Goal: Transaction & Acquisition: Register for event/course

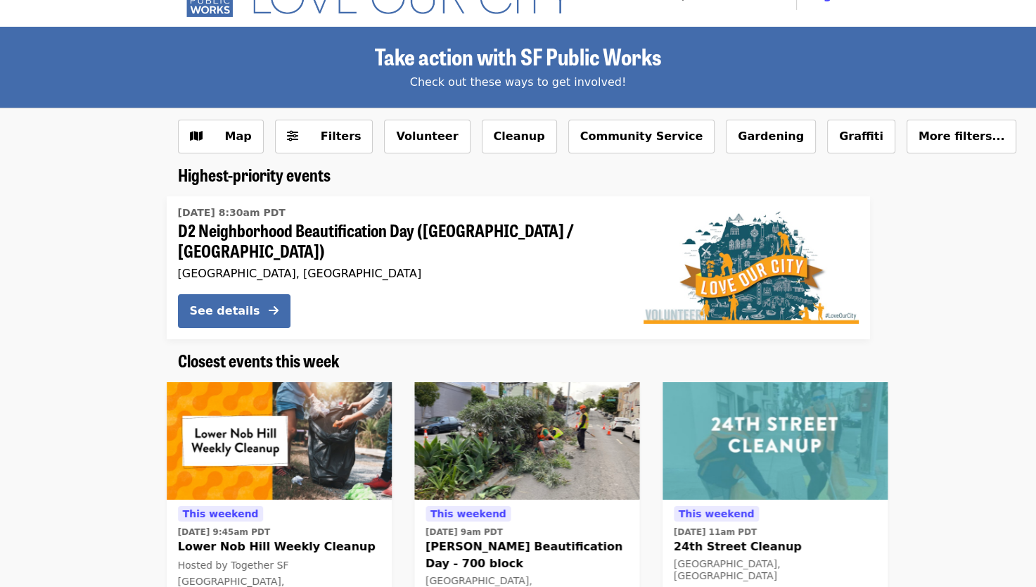
scroll to position [39, 0]
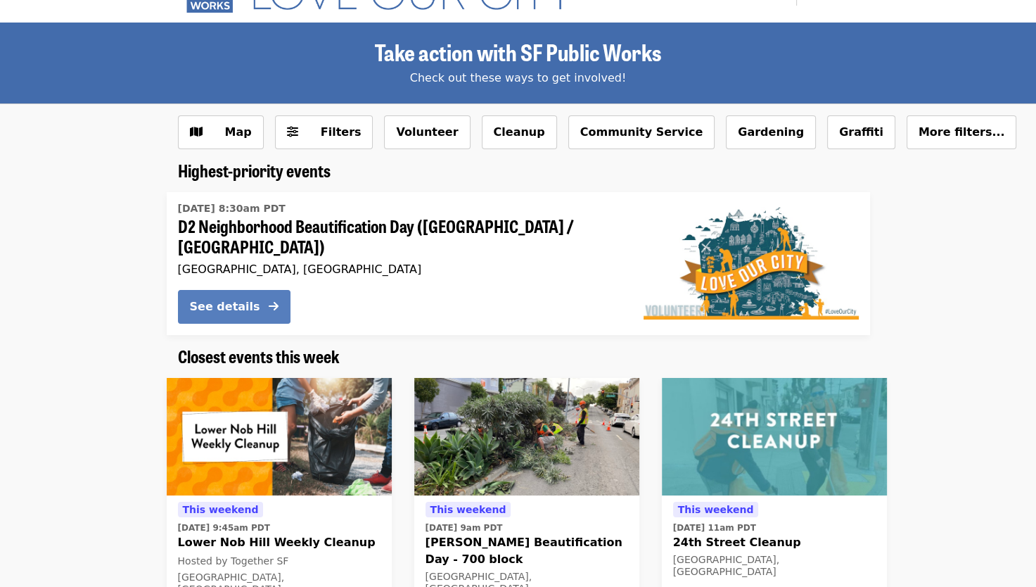
click at [250, 299] on div "See details" at bounding box center [225, 306] width 70 height 17
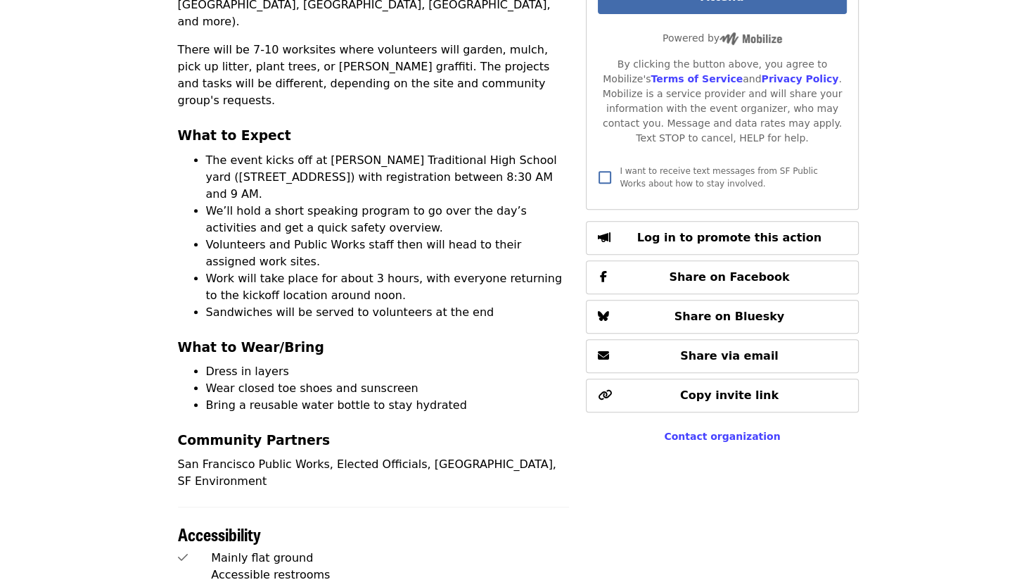
scroll to position [554, 0]
click at [250, 299] on div "Join San Francisco Public Works for a day of greening and neighborhood pride in…" at bounding box center [374, 225] width 392 height 526
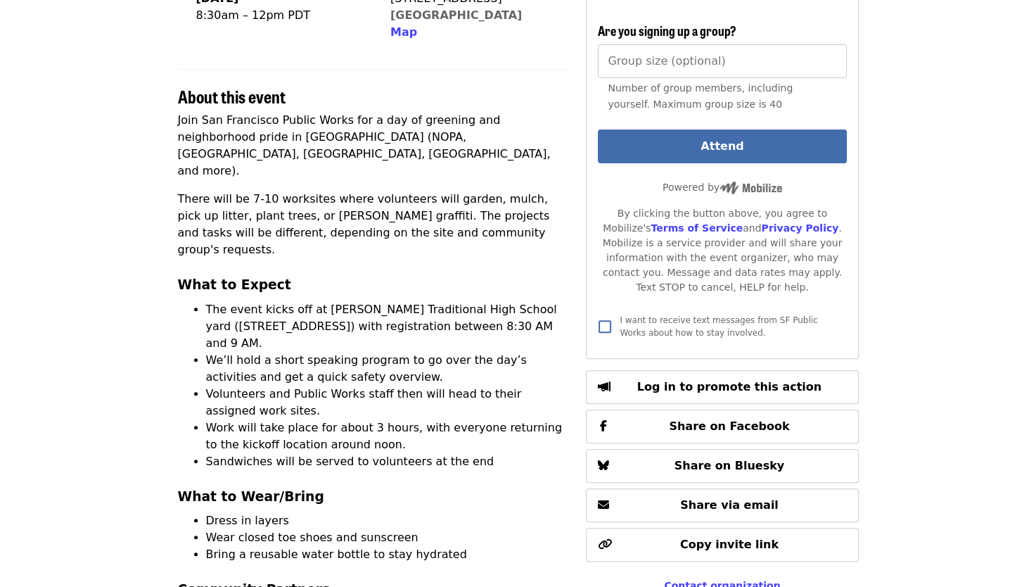
scroll to position [404, 0]
drag, startPoint x: 482, startPoint y: 269, endPoint x: 542, endPoint y: 283, distance: 61.4
click at [542, 302] on li "The event kicks off at [PERSON_NAME] Traditional High School yard ([STREET_ADDR…" at bounding box center [388, 327] width 364 height 51
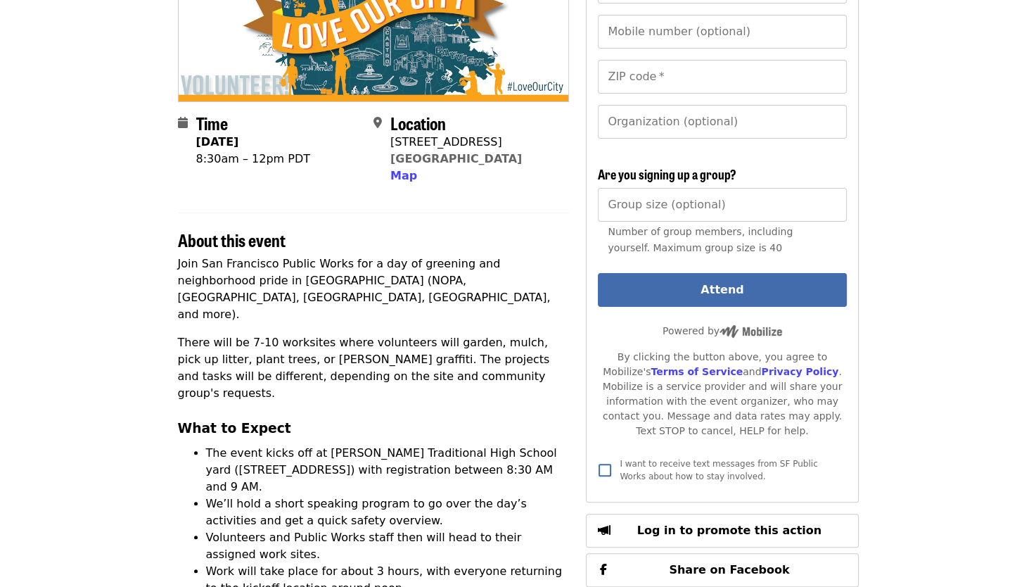
scroll to position [262, 0]
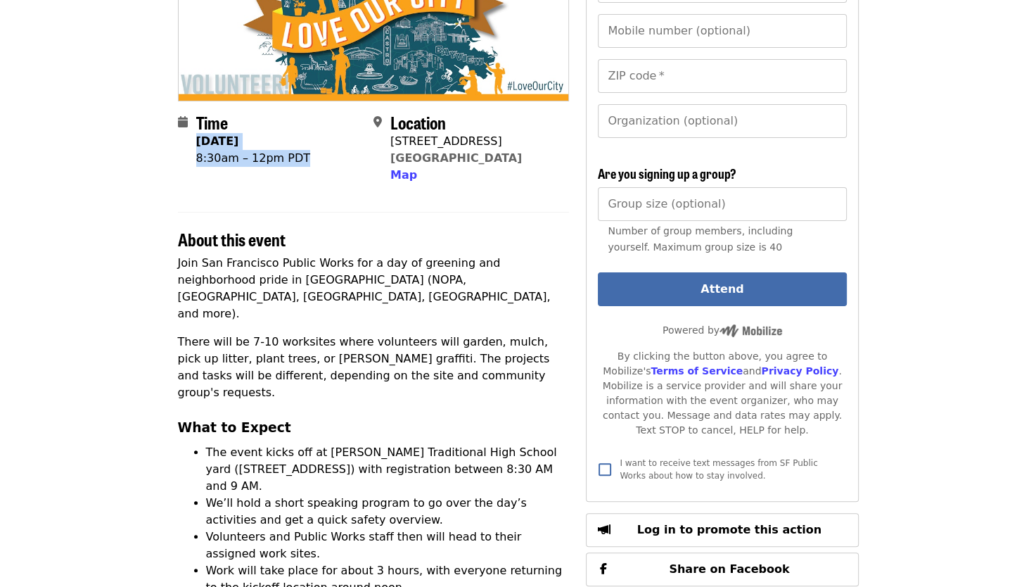
drag, startPoint x: 199, startPoint y: 120, endPoint x: 322, endPoint y: 143, distance: 125.2
click at [310, 143] on div "Time [DATE] 8:30am – 12pm PDT" at bounding box center [253, 148] width 114 height 71
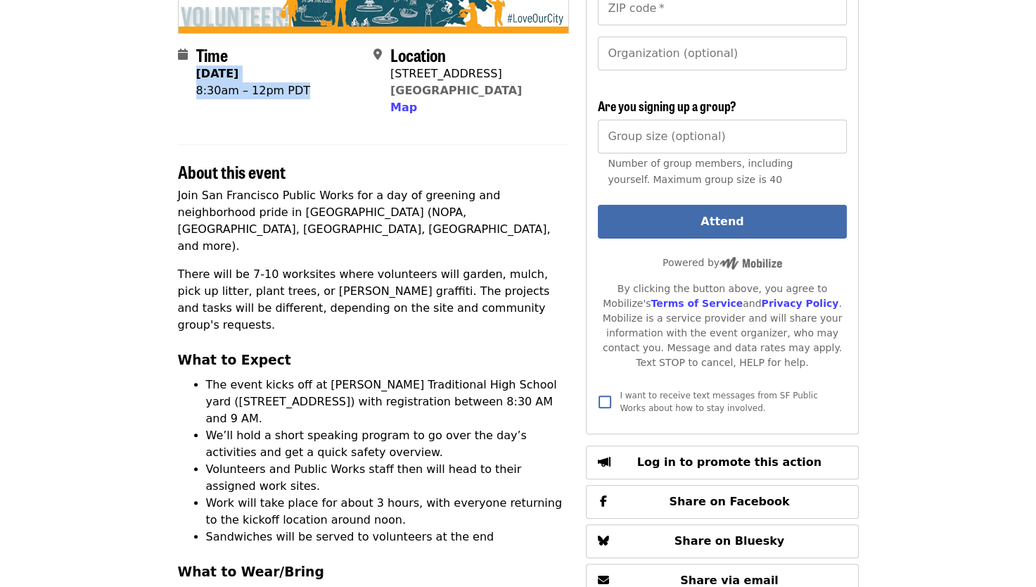
drag, startPoint x: 368, startPoint y: 335, endPoint x: 542, endPoint y: 354, distance: 174.7
click at [542, 376] on li "The event kicks off at [PERSON_NAME] Traditional High School yard ([STREET_ADDR…" at bounding box center [388, 401] width 364 height 51
click at [878, 176] on article "D2 Neighborhood Beautification Day ([GEOGRAPHIC_DATA] / [GEOGRAPHIC_DATA]) High…" at bounding box center [518, 501] width 1036 height 1537
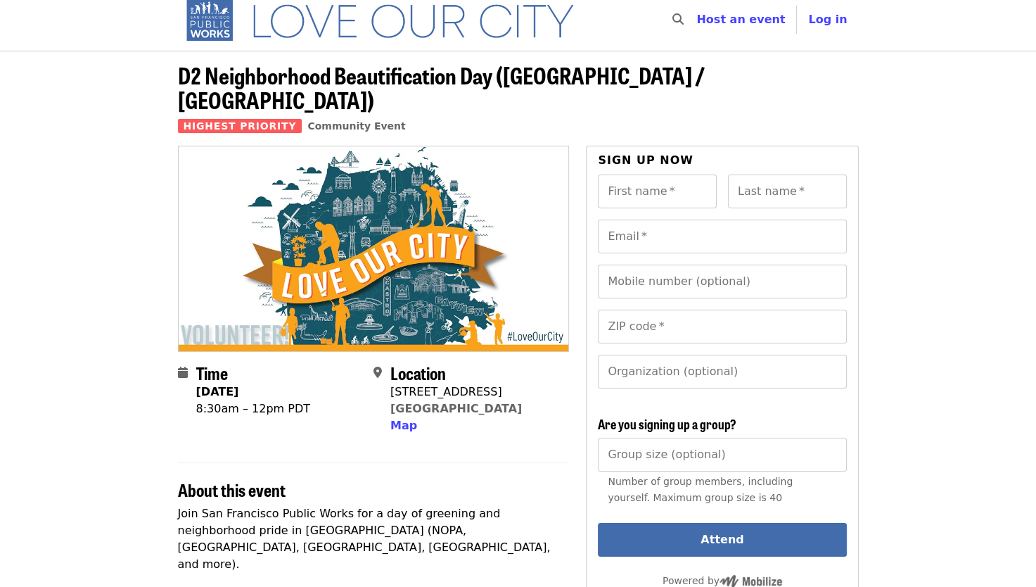
scroll to position [11, 0]
click at [660, 174] on div "First name   * First name *" at bounding box center [657, 191] width 119 height 34
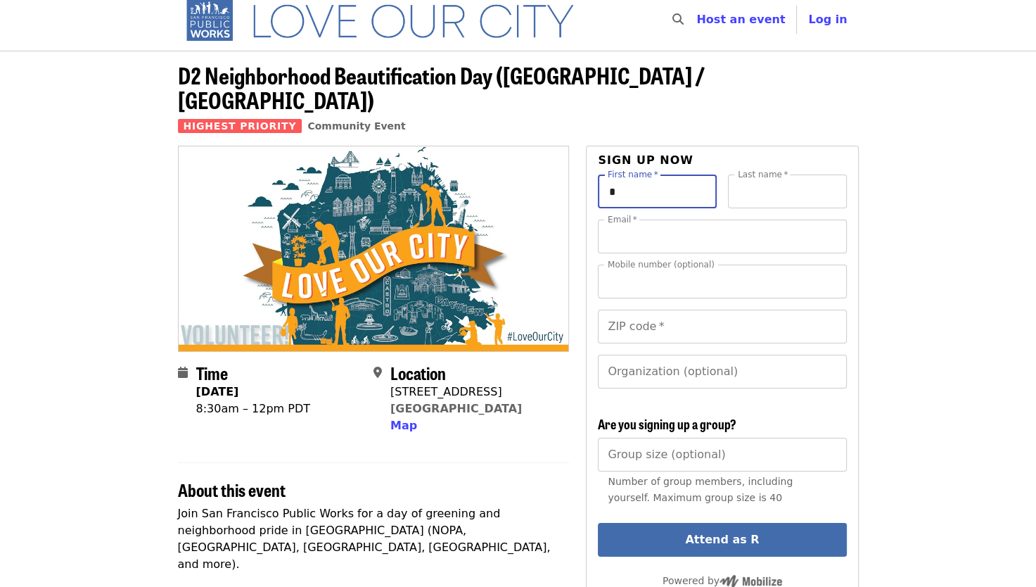
type input "*****"
type input "***"
type input "**********"
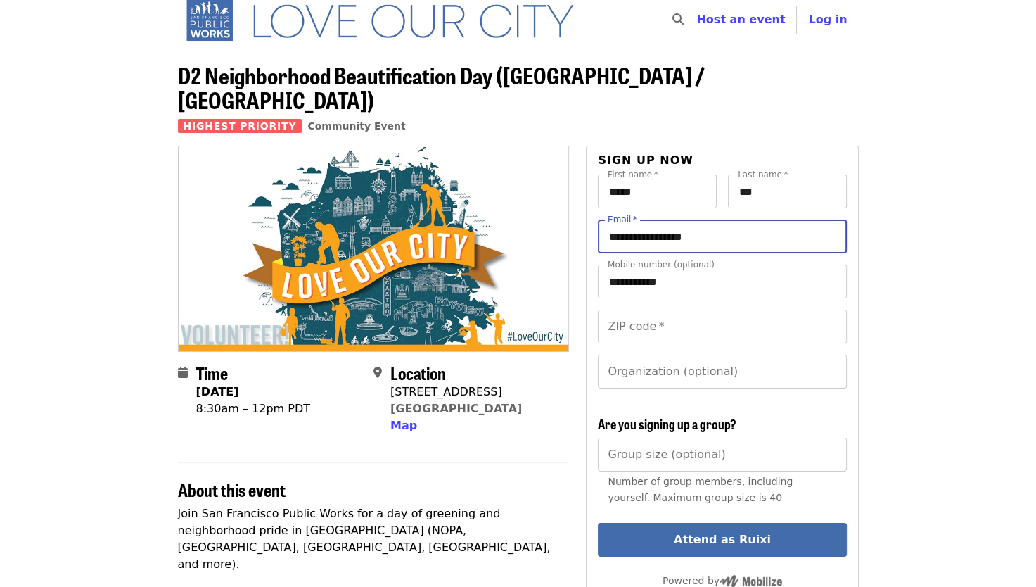
drag, startPoint x: 726, startPoint y: 217, endPoint x: 596, endPoint y: 212, distance: 129.5
click at [596, 212] on div "**********" at bounding box center [722, 449] width 272 height 606
type input "**********"
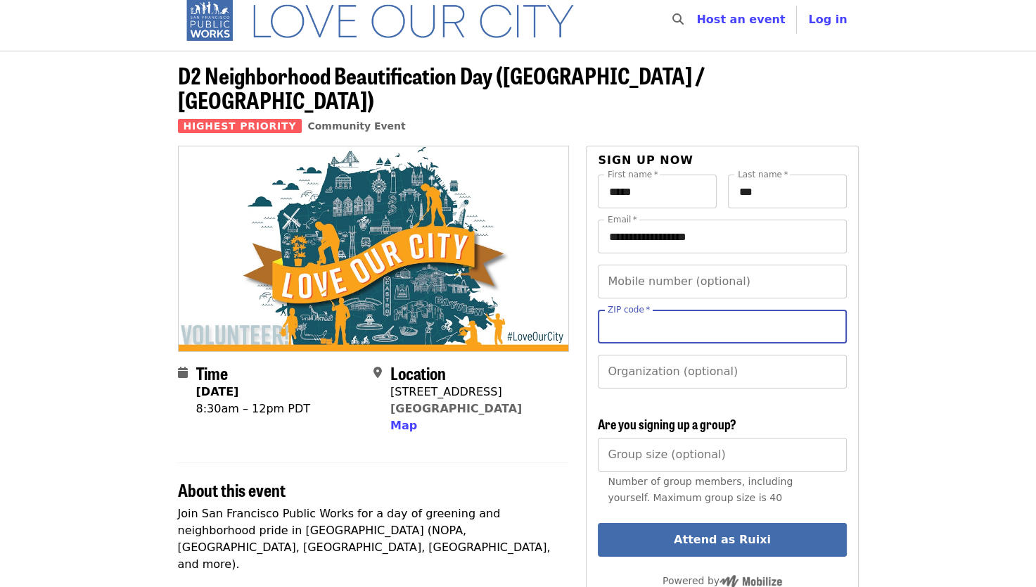
click at [663, 309] on input "ZIP code   *" at bounding box center [722, 326] width 248 height 34
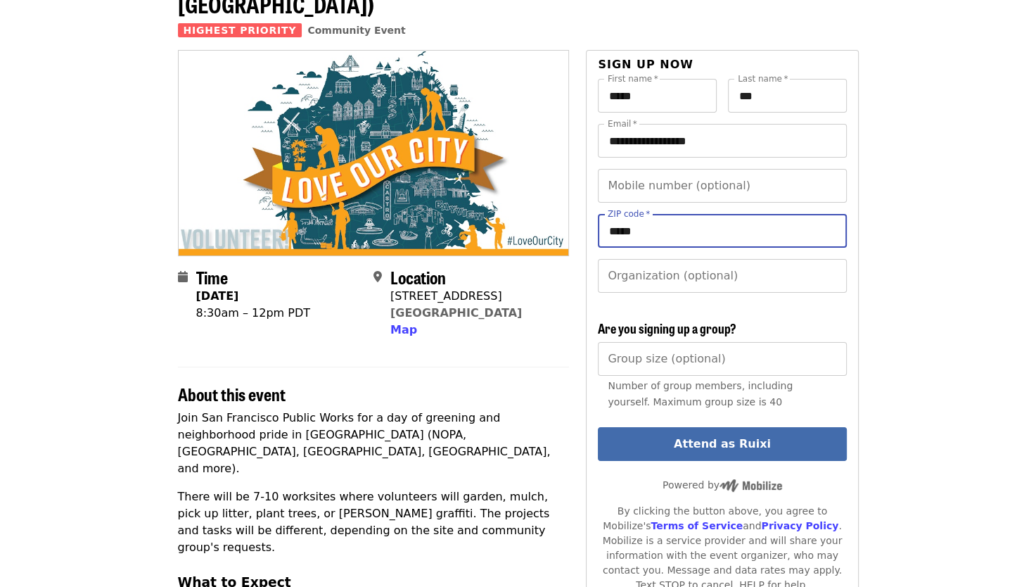
scroll to position [110, 0]
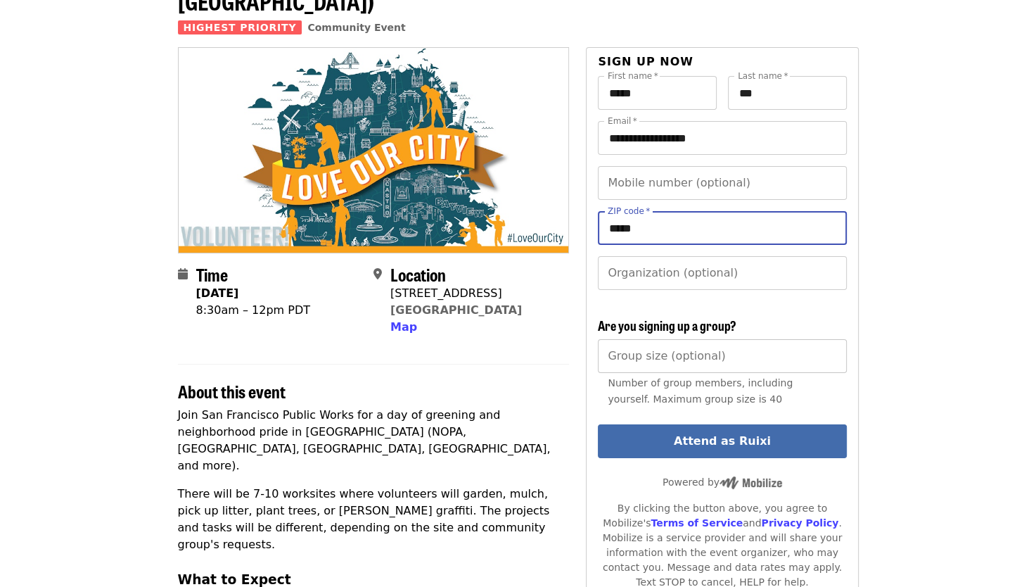
type input "*****"
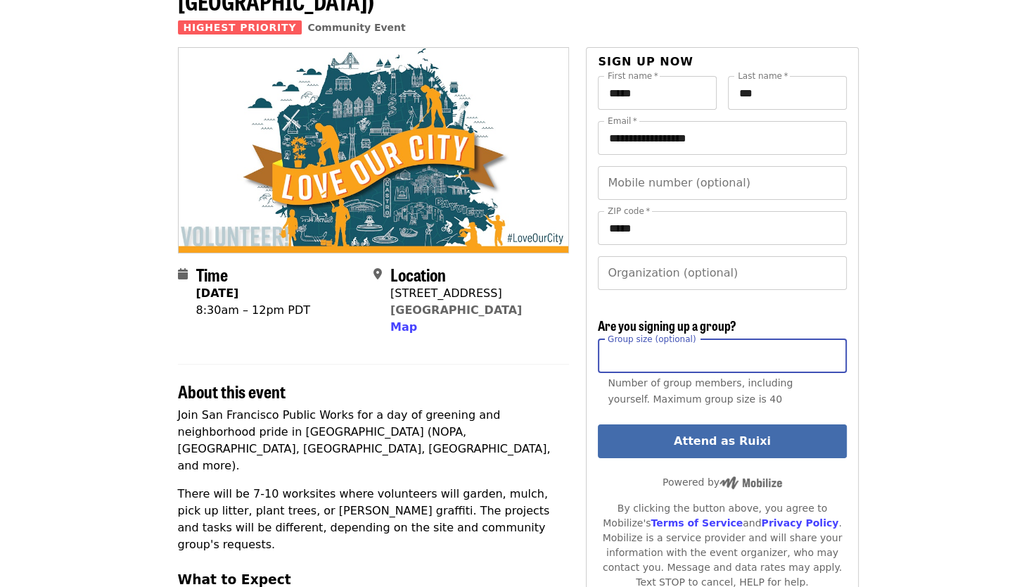
click at [667, 339] on input "Group size (optional)" at bounding box center [722, 356] width 248 height 34
type input "*"
click at [834, 339] on input "*" at bounding box center [722, 356] width 248 height 34
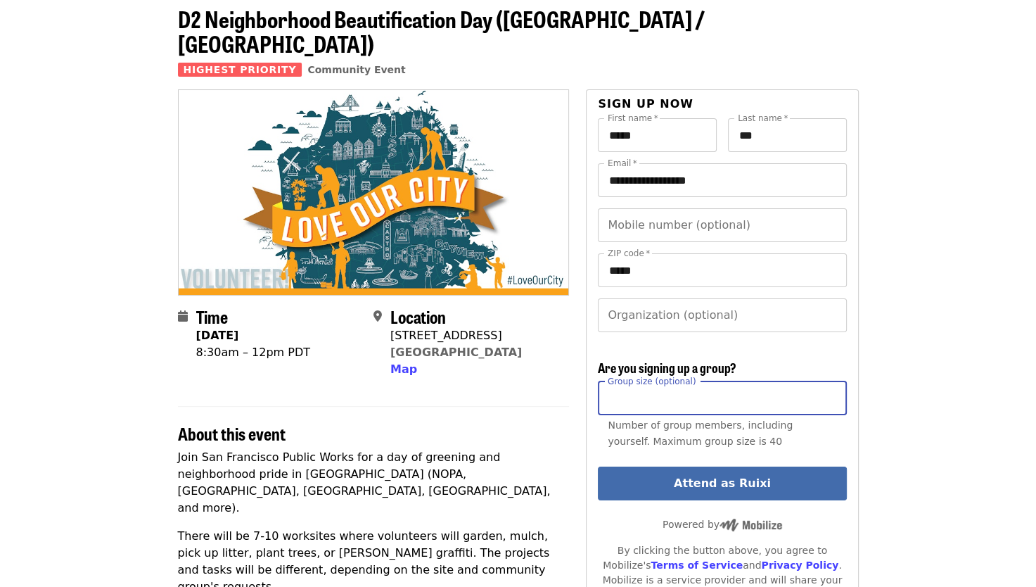
scroll to position [62, 0]
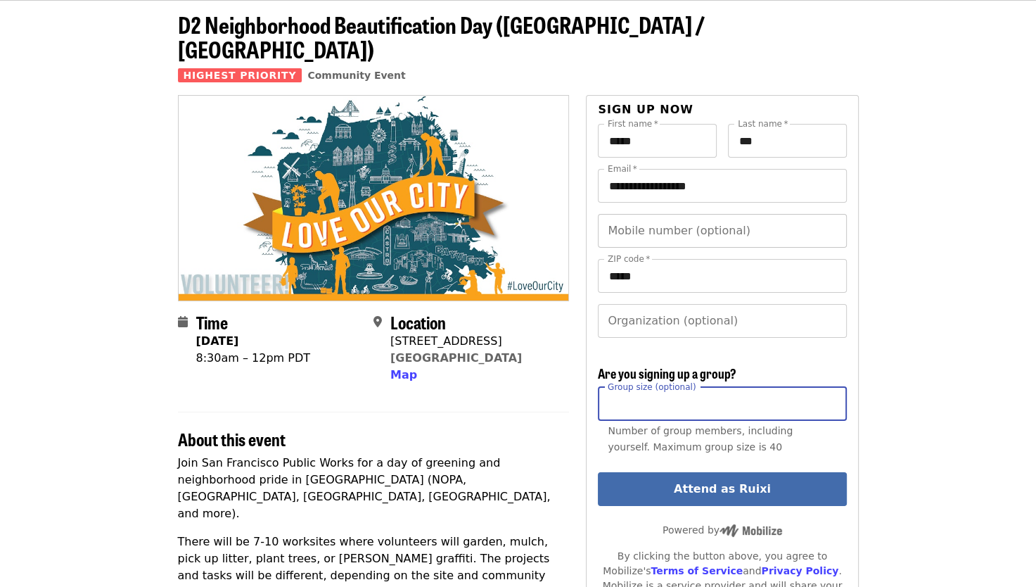
click at [755, 214] on input "Mobile number (optional)" at bounding box center [722, 231] width 248 height 34
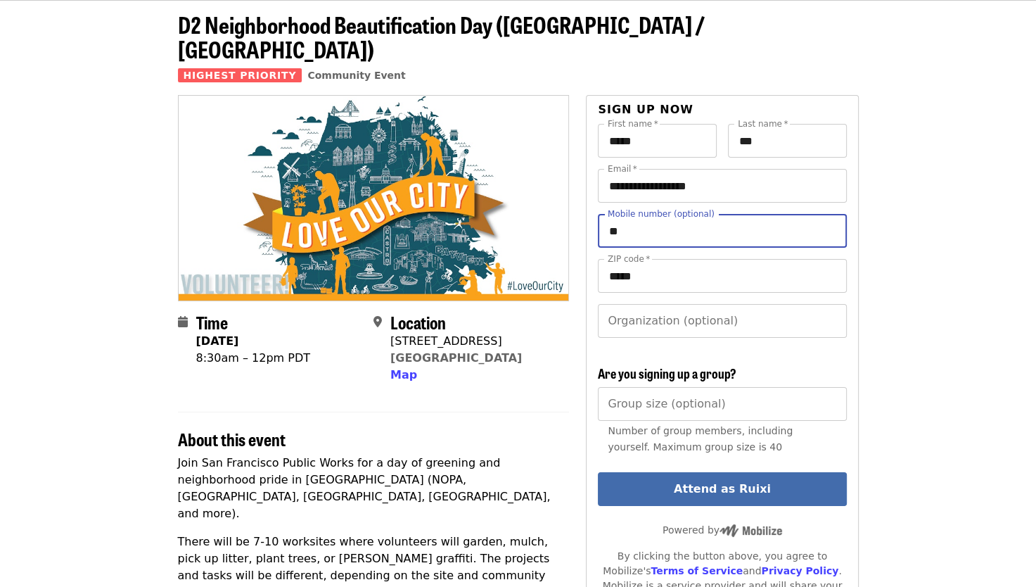
type input "*"
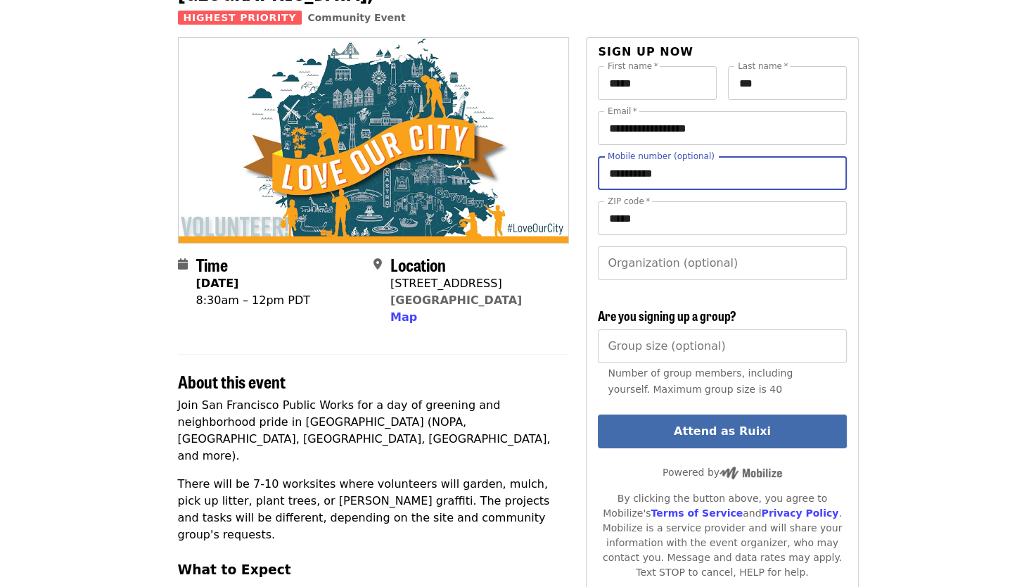
scroll to position [119, 0]
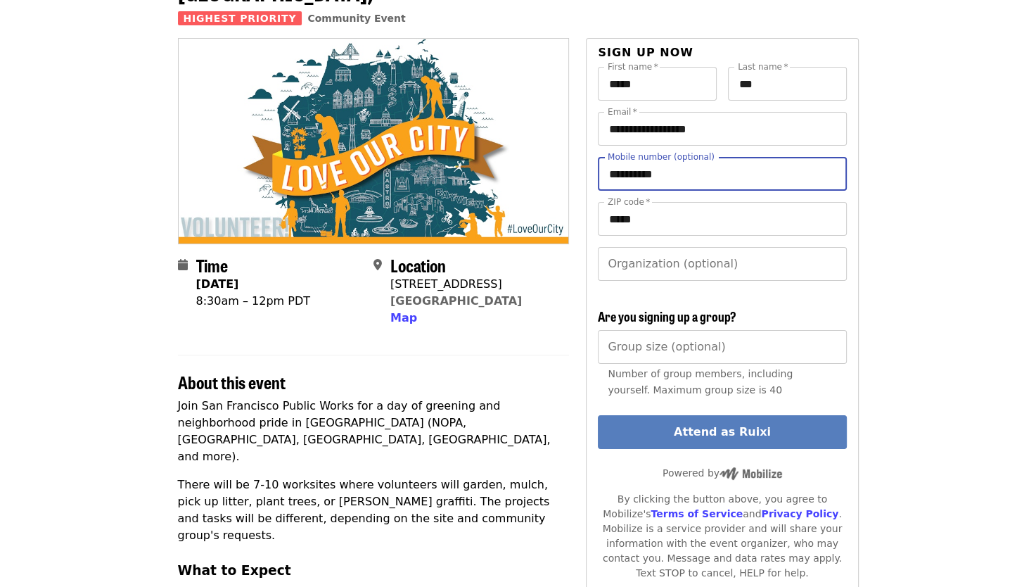
type input "**********"
click at [634, 415] on button "Attend as Ruixi" at bounding box center [722, 432] width 248 height 34
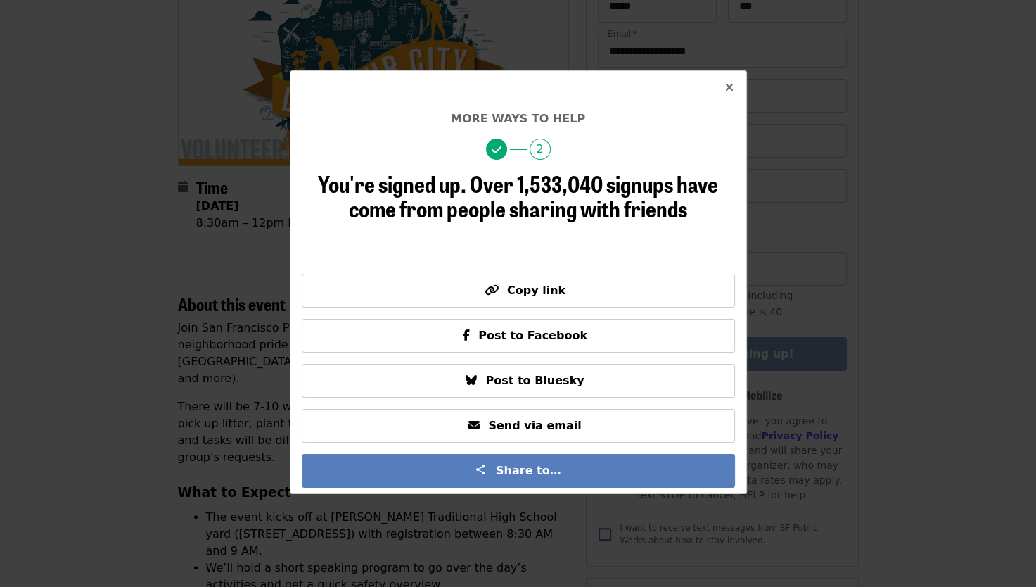
scroll to position [198, 0]
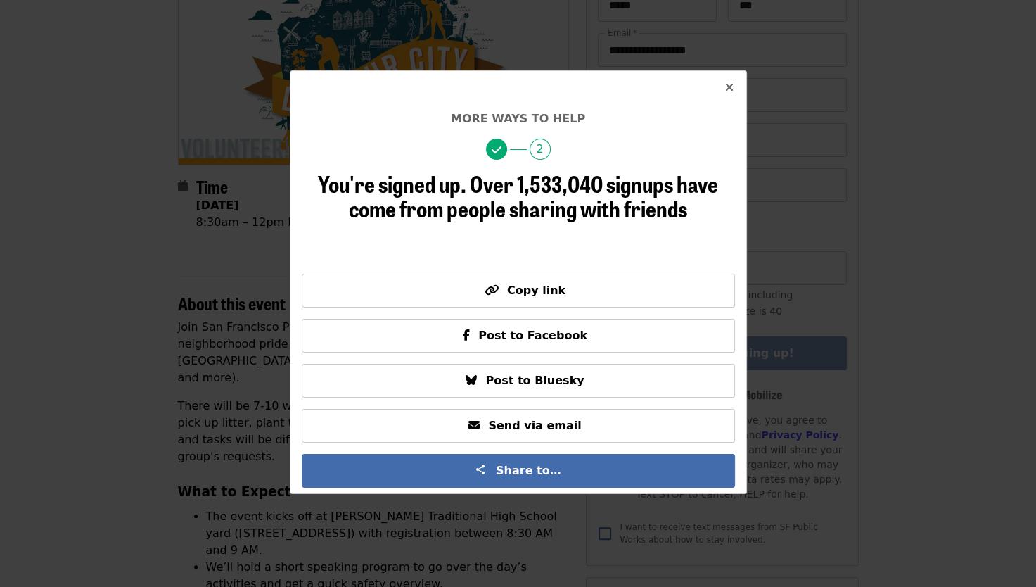
drag, startPoint x: 729, startPoint y: 89, endPoint x: 709, endPoint y: 153, distance: 67.0
click at [709, 153] on div "More ways to help 2 You're signed up. Over 1,533,040 signups have come from peo…" at bounding box center [518, 281] width 457 height 423
click at [730, 94] on icon "times icon" at bounding box center [729, 87] width 8 height 13
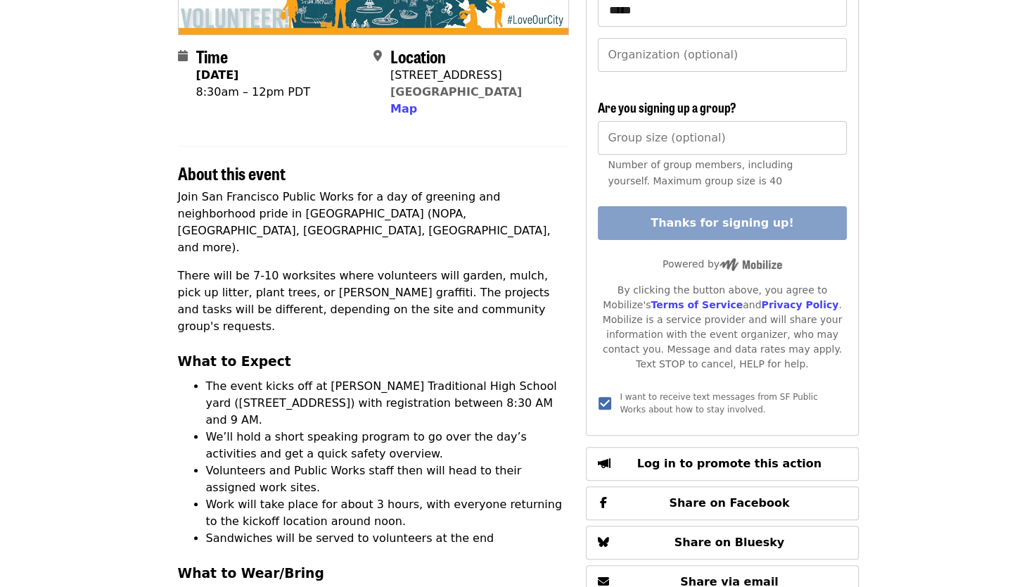
scroll to position [329, 0]
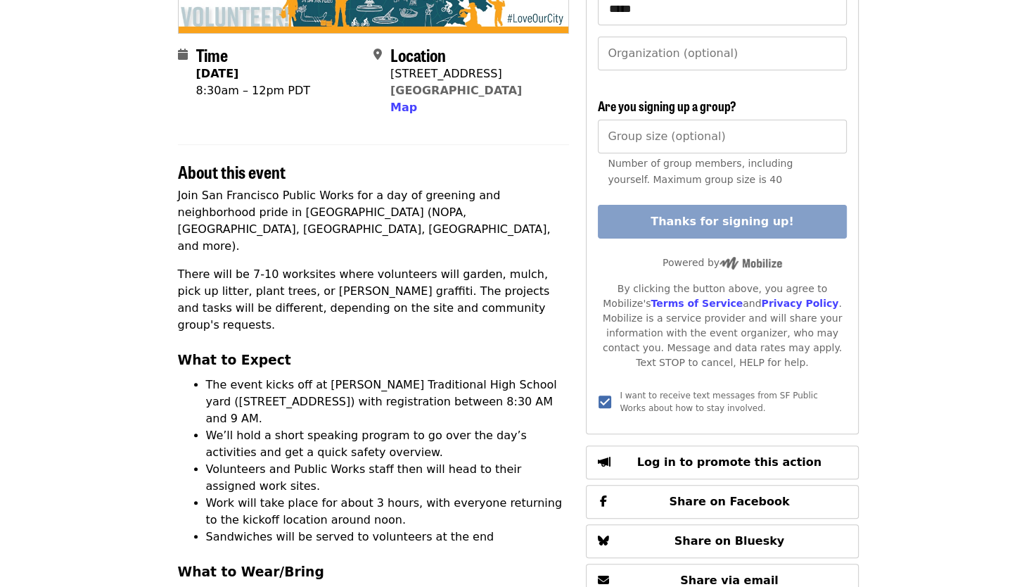
drag, startPoint x: 481, startPoint y: 347, endPoint x: 544, endPoint y: 359, distance: 64.3
click at [544, 376] on li "The event kicks off at [PERSON_NAME] Traditional High School yard ([STREET_ADDR…" at bounding box center [388, 401] width 364 height 51
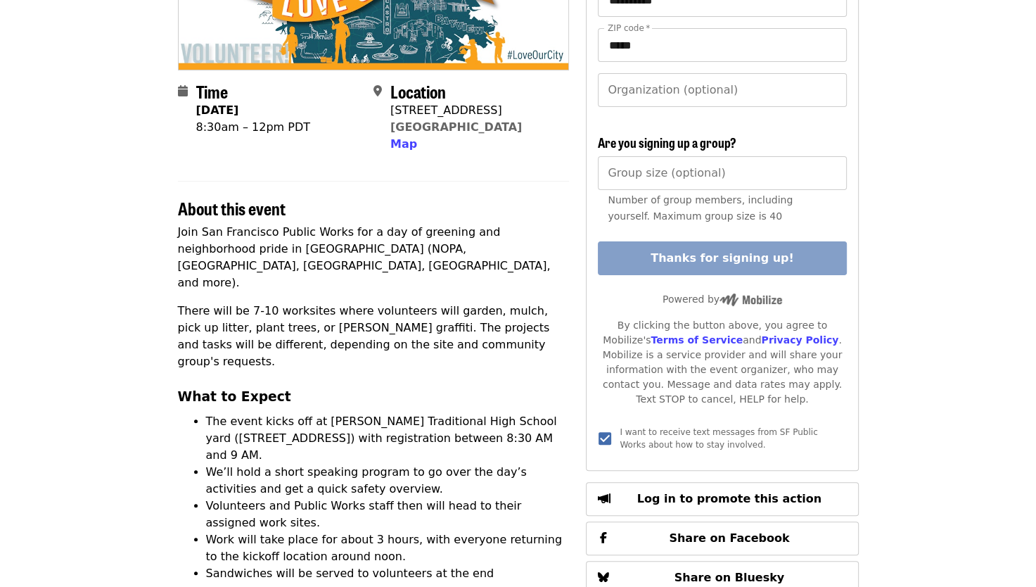
scroll to position [293, 0]
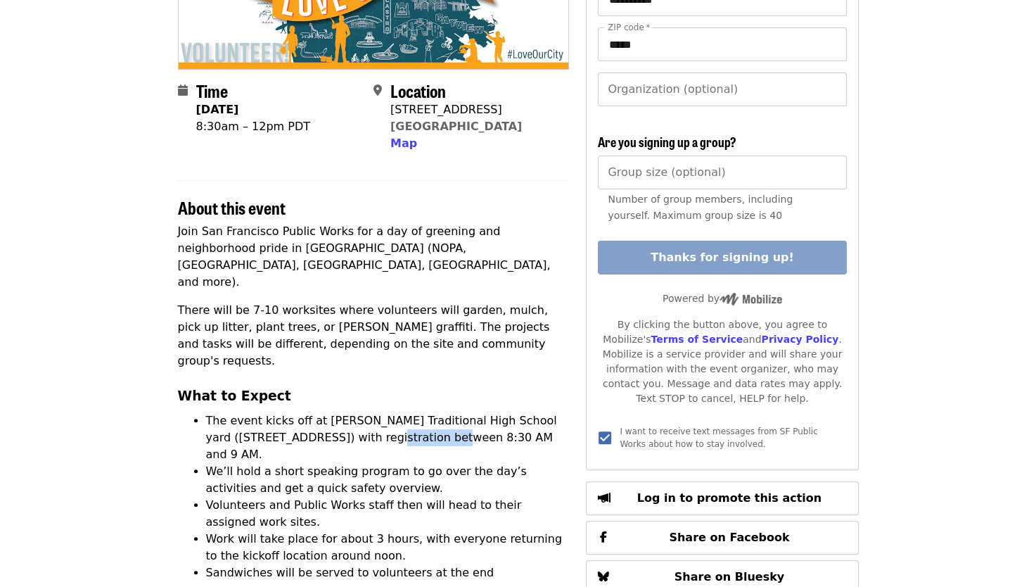
drag, startPoint x: 366, startPoint y: 376, endPoint x: 426, endPoint y: 376, distance: 60.5
click at [426, 412] on li "The event kicks off at [PERSON_NAME] Traditional High School yard ([STREET_ADDR…" at bounding box center [388, 437] width 364 height 51
drag, startPoint x: 426, startPoint y: 376, endPoint x: 480, endPoint y: 383, distance: 54.6
click at [480, 412] on li "The event kicks off at [PERSON_NAME] Traditional High School yard ([STREET_ADDR…" at bounding box center [388, 437] width 364 height 51
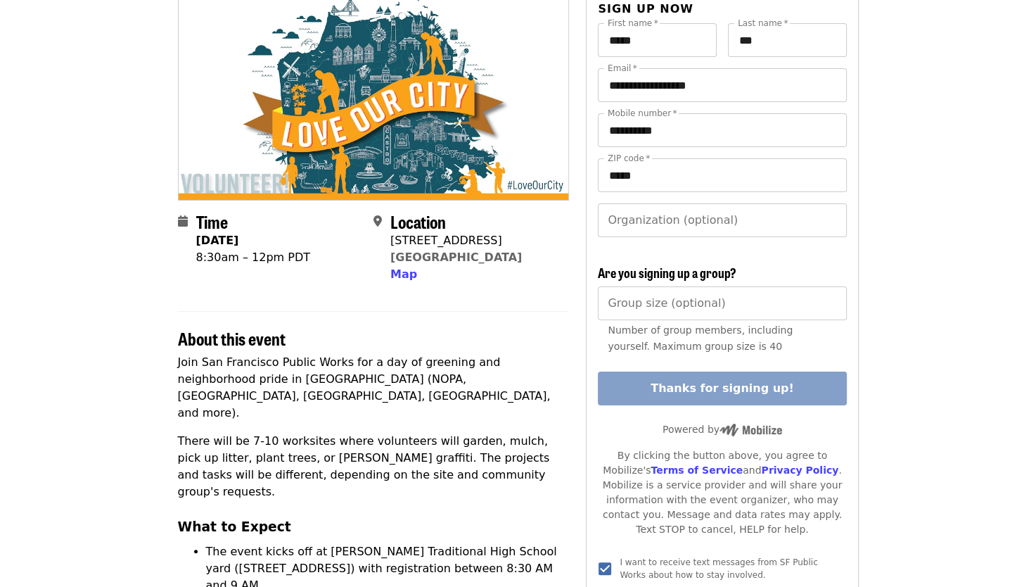
scroll to position [0, 0]
